Goal: Information Seeking & Learning: Find specific fact

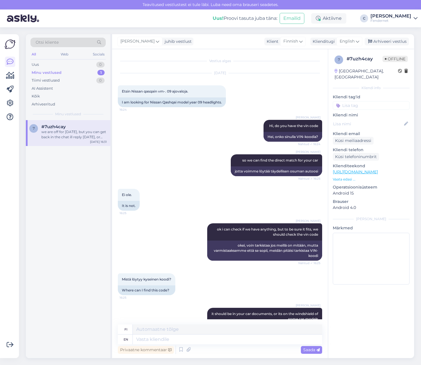
scroll to position [500, 0]
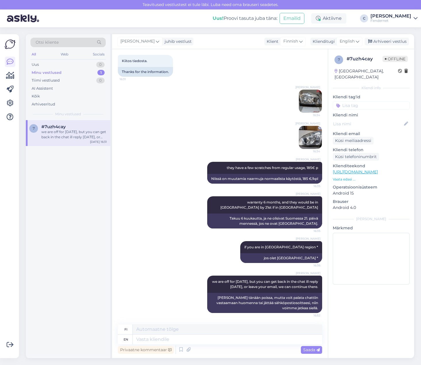
click at [160, 96] on div "[PERSON_NAME] 16:34" at bounding box center [220, 101] width 204 height 36
click at [44, 65] on div "Uus 0" at bounding box center [67, 65] width 75 height 8
click at [70, 139] on div "Nissan qasqai vm-. 09 1,6 bensa kone ajovalot." at bounding box center [73, 134] width 65 height 10
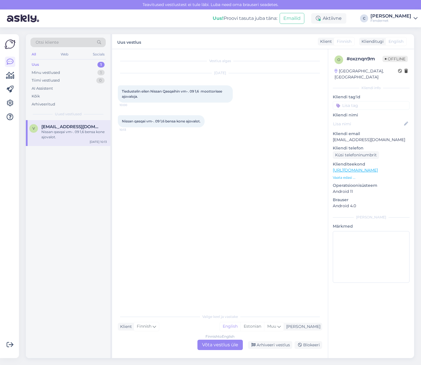
scroll to position [0, 0]
click at [215, 344] on div "Finnish to English Võta vestlus üle" at bounding box center [219, 344] width 45 height 10
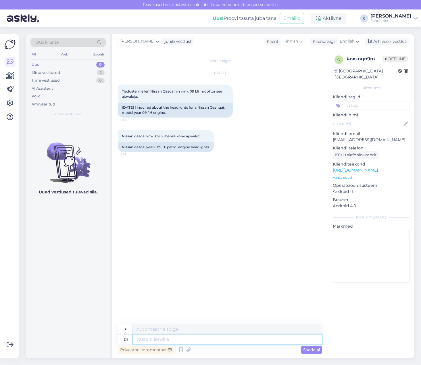
click at [215, 335] on textarea at bounding box center [227, 339] width 189 height 10
click at [68, 72] on div "Minu vestlused 2" at bounding box center [67, 73] width 75 height 8
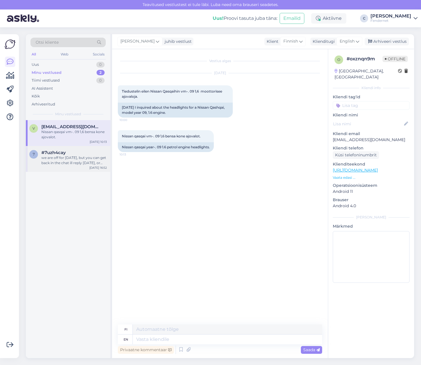
click at [56, 159] on div "we are off for [DATE], but you can get back in the chat ill reply [DATE], or le…" at bounding box center [73, 160] width 65 height 10
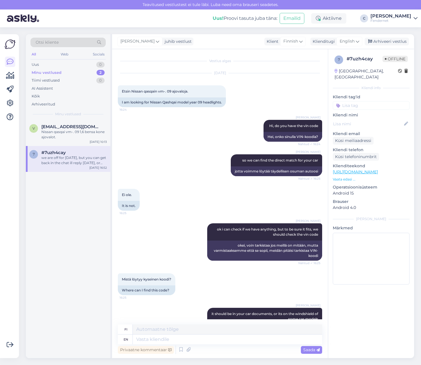
scroll to position [501, 0]
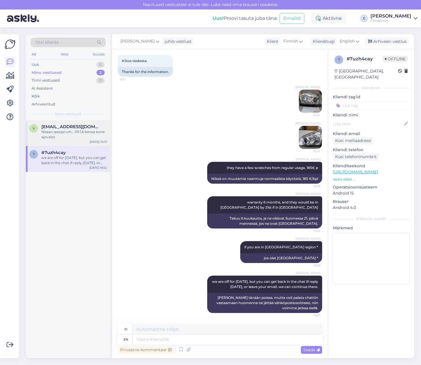
click at [68, 138] on div "Nissan qasqai vm-. 09 1,6 bensa kone ajovalot." at bounding box center [73, 134] width 65 height 10
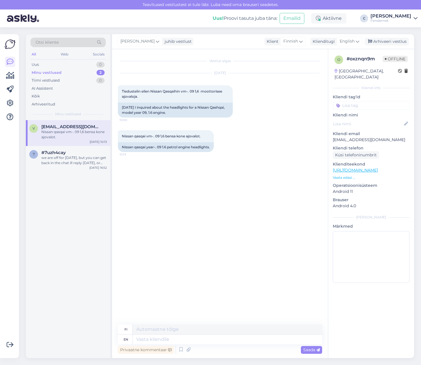
click at [187, 186] on div "Vestlus algas [DATE] Tiedustelin eilen Nissan Qasqaihin vm-. 09 1,6 moottorisee…" at bounding box center [222, 187] width 209 height 264
click at [364, 137] on p "[EMAIL_ADDRESS][DOMAIN_NAME]" at bounding box center [371, 140] width 77 height 6
copy p "westerlund"
click at [372, 131] on p "Kliendi email" at bounding box center [371, 134] width 77 height 6
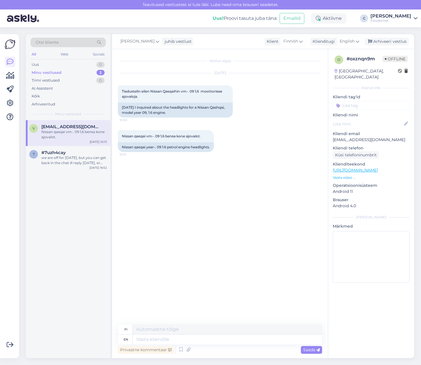
click at [372, 131] on p "Kliendi email" at bounding box center [371, 134] width 77 height 6
click at [372, 137] on p "[EMAIL_ADDRESS][DOMAIN_NAME]" at bounding box center [371, 140] width 77 height 6
copy p "[EMAIL_ADDRESS][DOMAIN_NAME]"
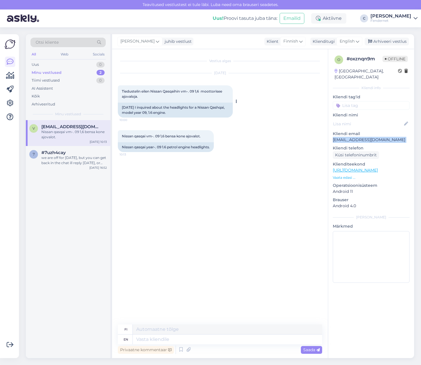
click at [174, 102] on div "Tiedustelin eilen Nissan Qasqaihin vm-. 09 1,6 moottorisee ajovaloja. 10:00" at bounding box center [175, 93] width 115 height 17
drag, startPoint x: 152, startPoint y: 90, endPoint x: 179, endPoint y: 92, distance: 27.1
click at [179, 92] on span "Tiedustelin eilen Nissan Qasqaihin vm-. 09 1,6 moottorisee ajovaloja." at bounding box center [172, 93] width 101 height 9
copy span "Nissan Qasqaihi"
click at [64, 166] on div "7 #7uzh4cay we are off for [DATE], but you can get back in the chat ill reply […" at bounding box center [68, 159] width 84 height 26
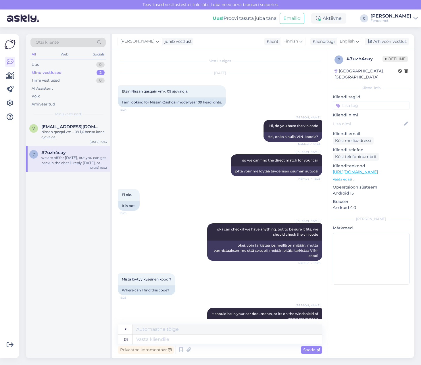
scroll to position [501, 0]
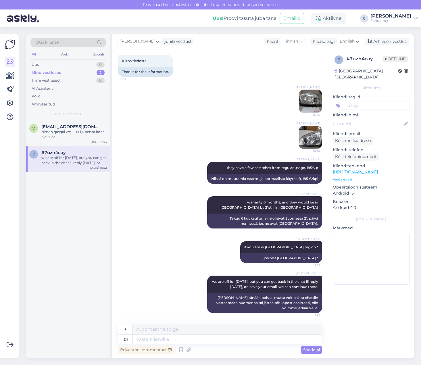
drag, startPoint x: 173, startPoint y: 106, endPoint x: 187, endPoint y: 91, distance: 19.9
click at [173, 106] on div "[PERSON_NAME] 16:34" at bounding box center [220, 101] width 204 height 36
click at [66, 59] on div "All Web Socials" at bounding box center [67, 55] width 75 height 9
click at [60, 63] on div "Uus 0" at bounding box center [67, 65] width 75 height 8
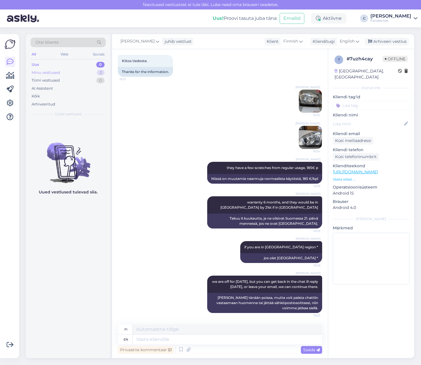
click at [65, 76] on div "Minu vestlused 2" at bounding box center [67, 73] width 75 height 8
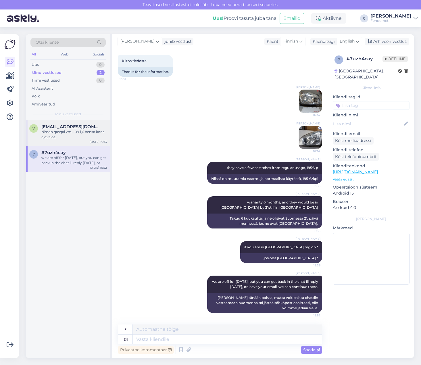
click at [71, 139] on div "Nissan qasqai vm-. 09 1,6 bensa kone ajovalot." at bounding box center [73, 134] width 65 height 10
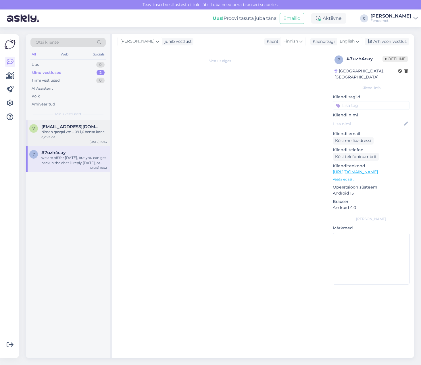
scroll to position [0, 0]
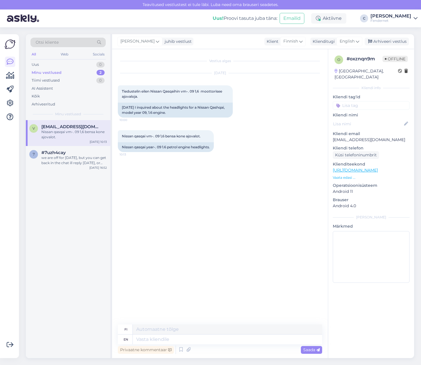
click at [200, 197] on div "Vestlus algas [DATE] Tiedustelin eilen Nissan Qasqaihin vm-. 09 1,6 moottorisee…" at bounding box center [222, 187] width 209 height 264
click at [262, 73] on div "[DATE]" at bounding box center [220, 72] width 204 height 5
